Goal: Transaction & Acquisition: Download file/media

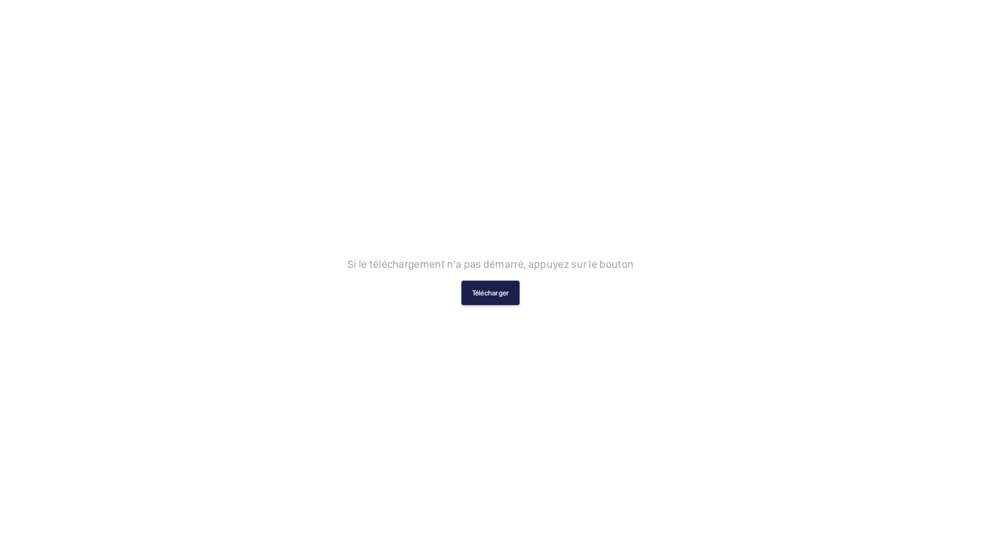
click at [499, 288] on button "Télécharger" at bounding box center [490, 293] width 59 height 25
click at [496, 291] on button "Télécharger" at bounding box center [490, 293] width 59 height 25
